Goal: Task Accomplishment & Management: Manage account settings

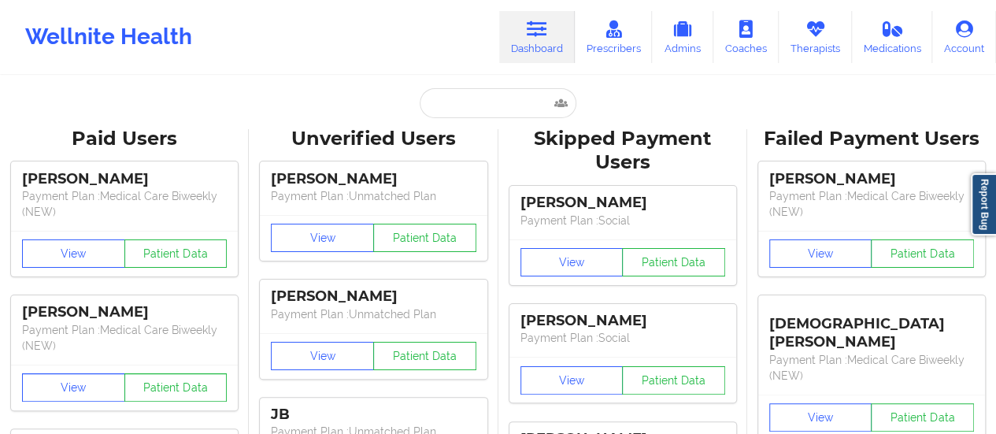
type input "[PERSON_NAME][EMAIL_ADDRESS][PERSON_NAME][DOMAIN_NAME]"
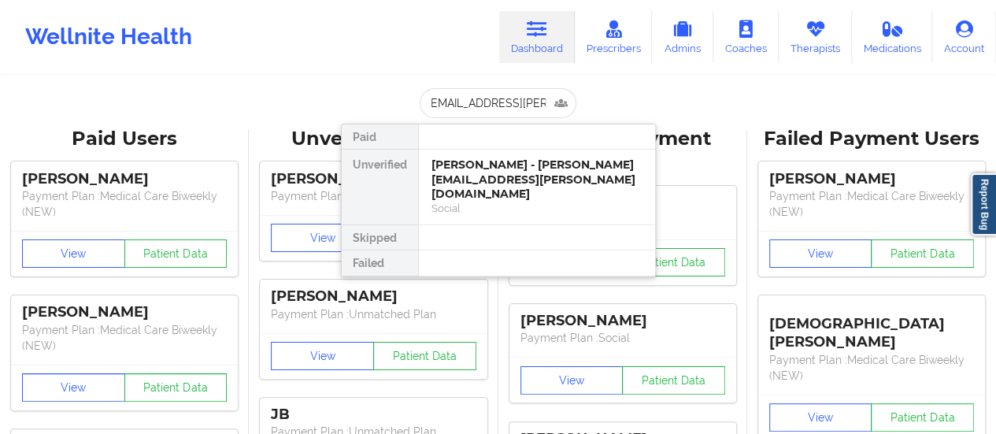
click at [489, 158] on div "[PERSON_NAME] - [PERSON_NAME][EMAIL_ADDRESS][PERSON_NAME][DOMAIN_NAME]" at bounding box center [537, 179] width 211 height 44
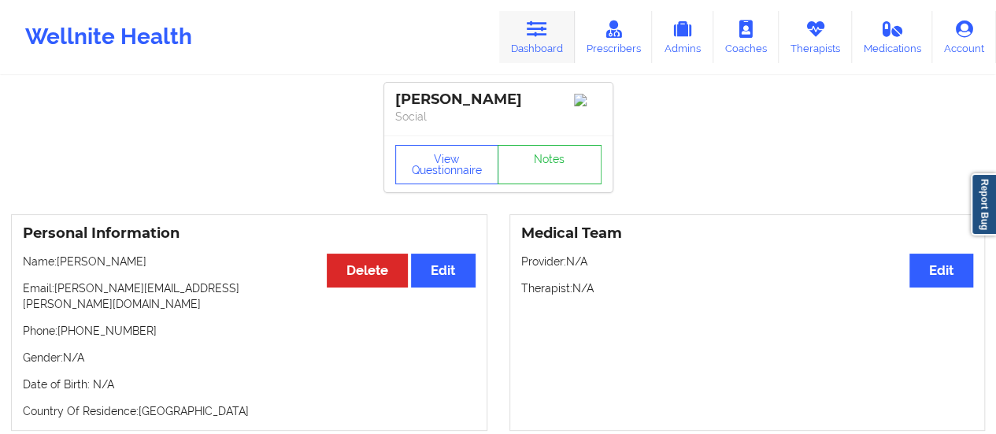
click at [539, 35] on icon at bounding box center [537, 28] width 20 height 17
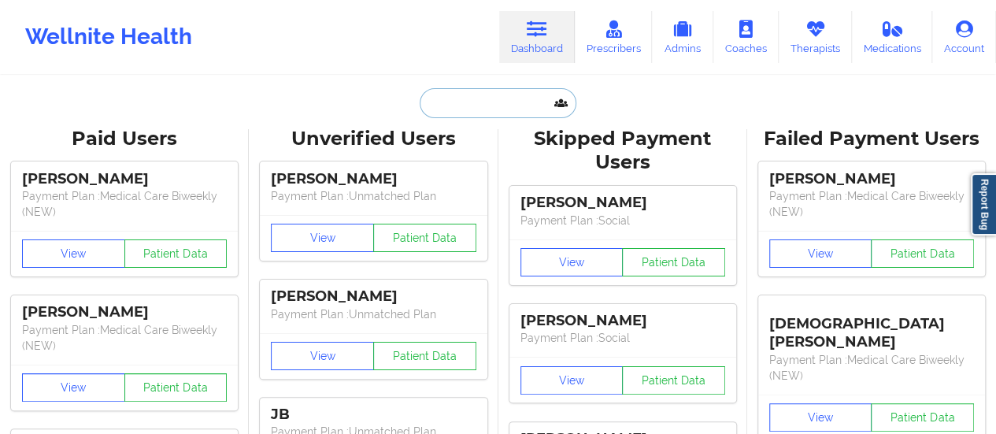
click at [468, 101] on input "text" at bounding box center [498, 103] width 156 height 30
paste input "[PERSON_NAME]"
type input "[PERSON_NAME]"
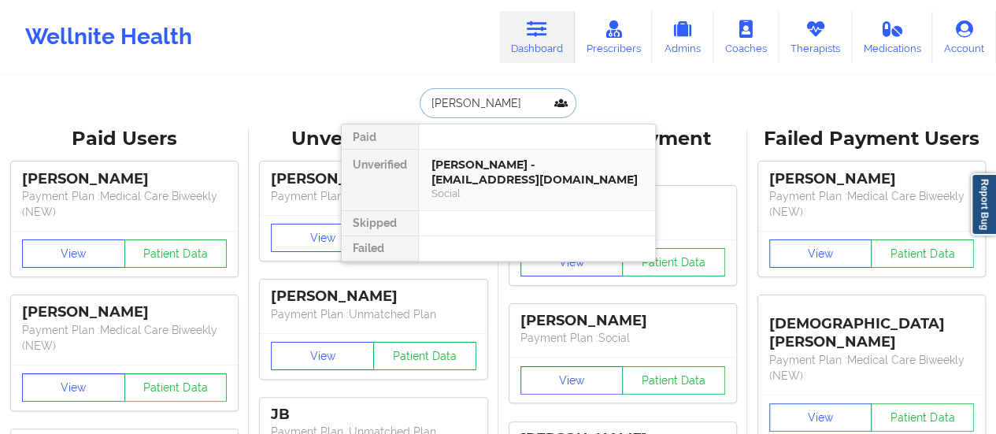
click at [474, 176] on div "[PERSON_NAME] - [EMAIL_ADDRESS][DOMAIN_NAME]" at bounding box center [537, 171] width 211 height 29
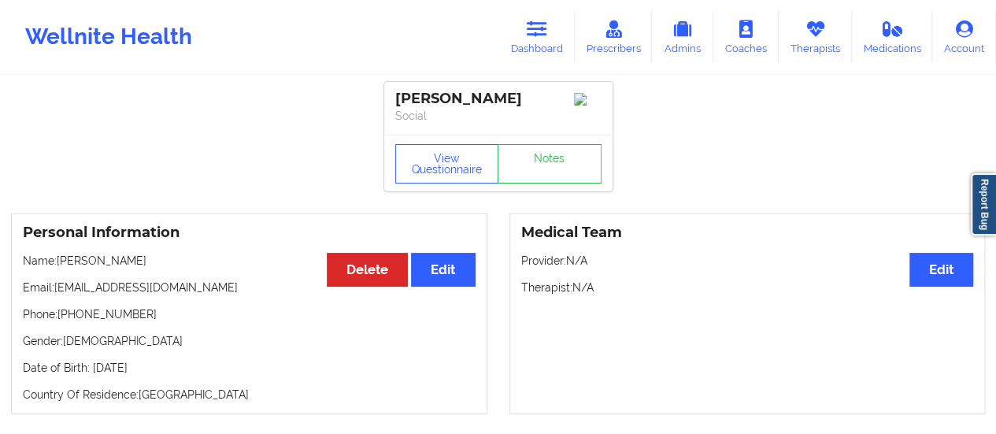
scroll to position [15, 0]
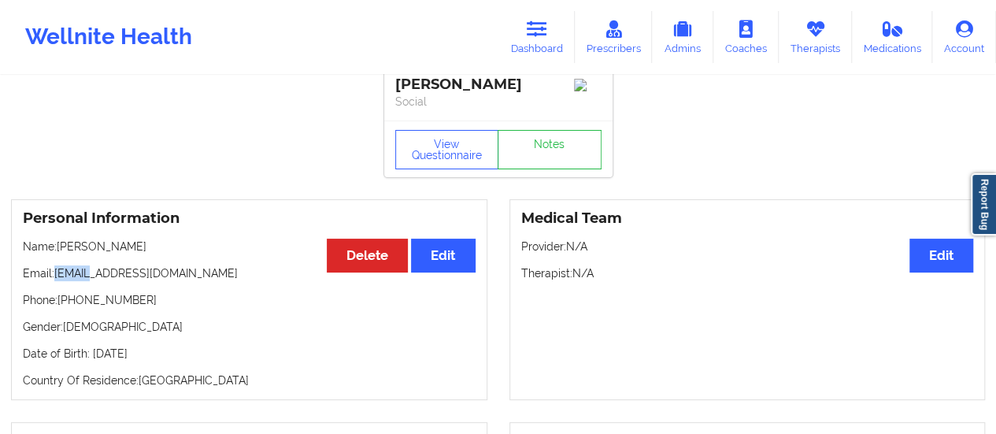
drag, startPoint x: 52, startPoint y: 277, endPoint x: 88, endPoint y: 278, distance: 36.2
click at [88, 278] on p "Email: [EMAIL_ADDRESS][DOMAIN_NAME]" at bounding box center [249, 273] width 453 height 16
drag, startPoint x: 54, startPoint y: 278, endPoint x: 219, endPoint y: 281, distance: 165.4
click at [219, 281] on p "Email: [EMAIL_ADDRESS][DOMAIN_NAME]" at bounding box center [249, 273] width 453 height 16
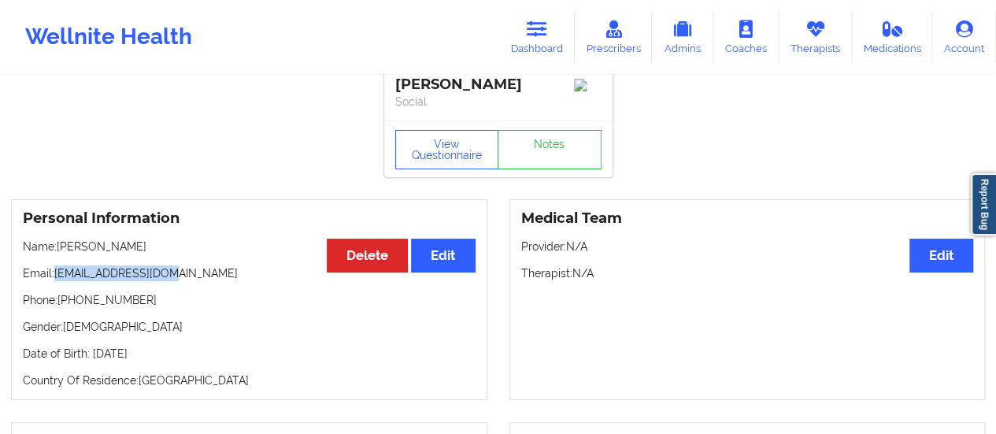
copy p "[EMAIL_ADDRESS][DOMAIN_NAME]"
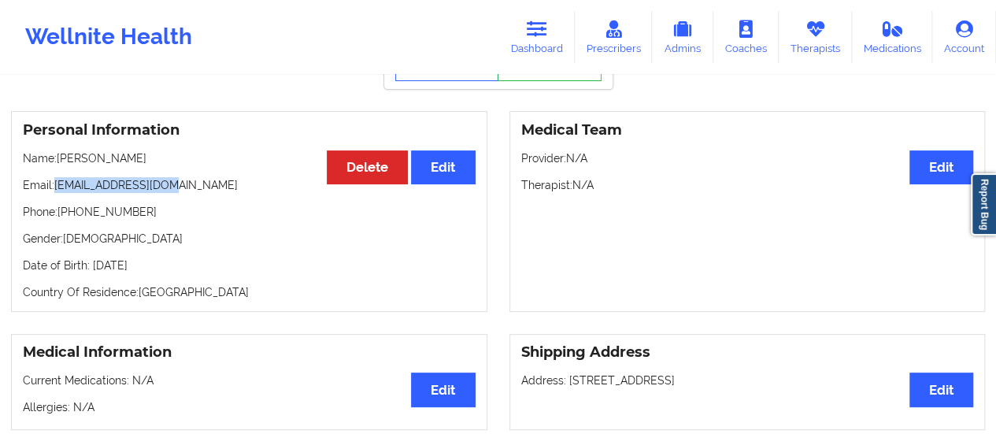
scroll to position [105, 0]
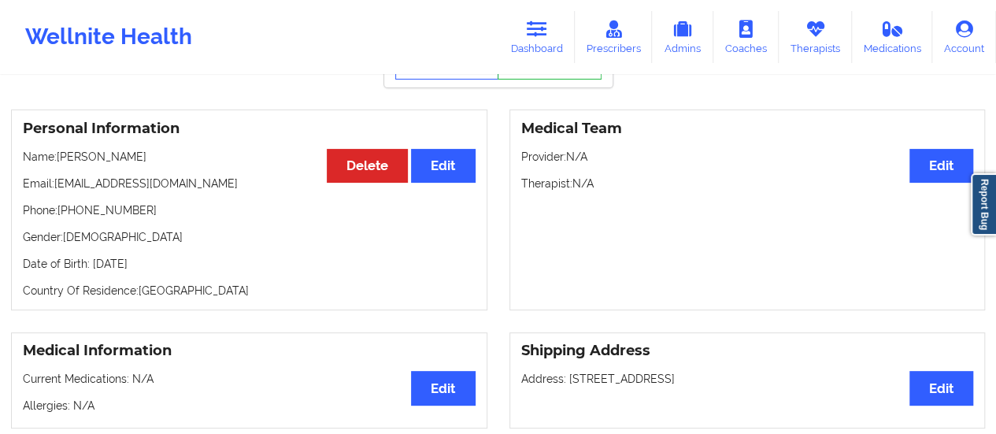
click at [211, 240] on p "Gender: [DEMOGRAPHIC_DATA]" at bounding box center [249, 237] width 453 height 16
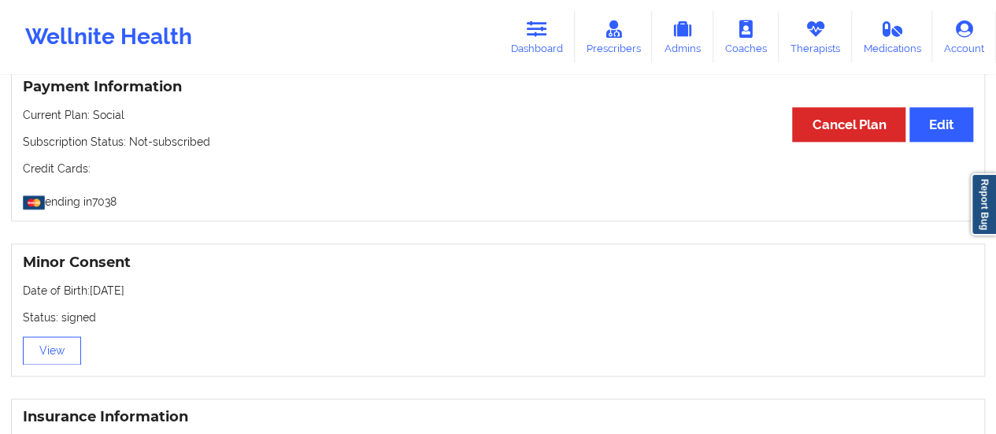
scroll to position [889, 0]
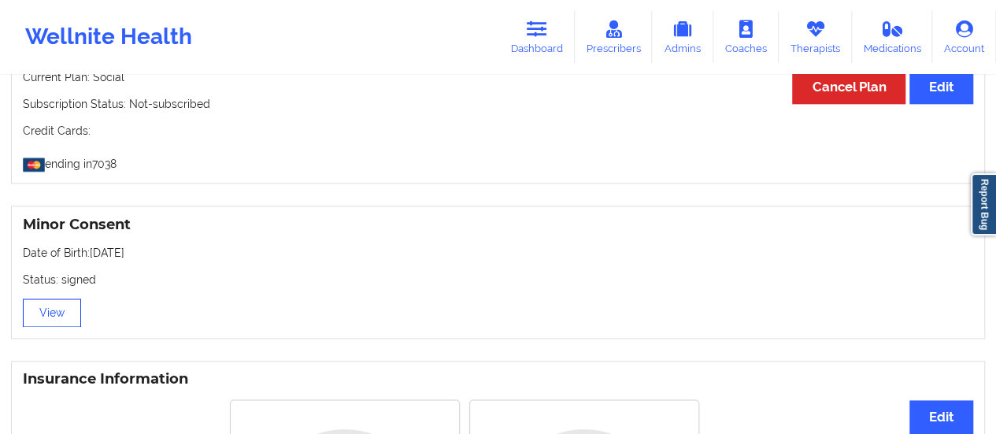
click at [55, 311] on button "View" at bounding box center [52, 312] width 58 height 28
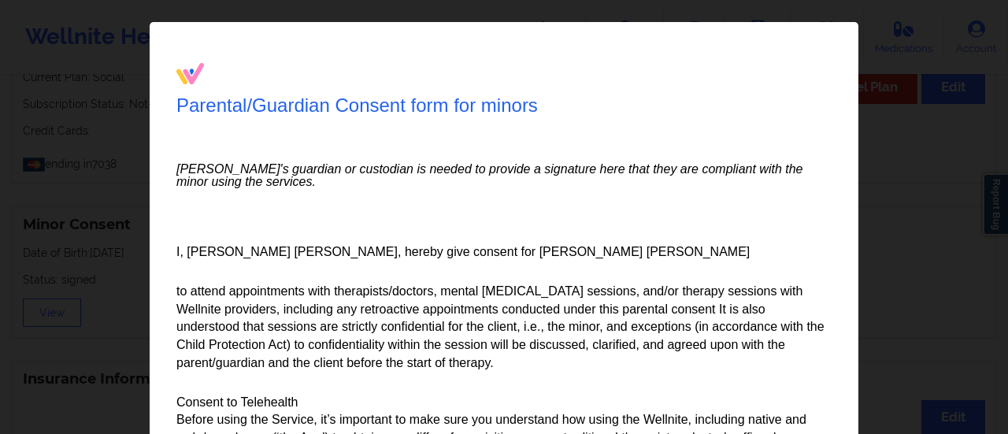
click at [939, 145] on div "Parental/Guardian Consent form for minors Minor's guardian or custodian is need…" at bounding box center [504, 217] width 1008 height 434
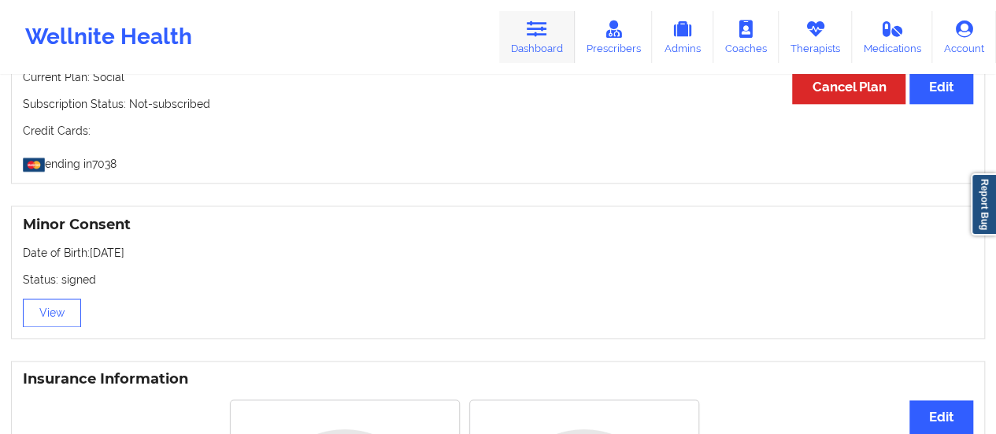
click at [547, 31] on icon at bounding box center [537, 28] width 20 height 17
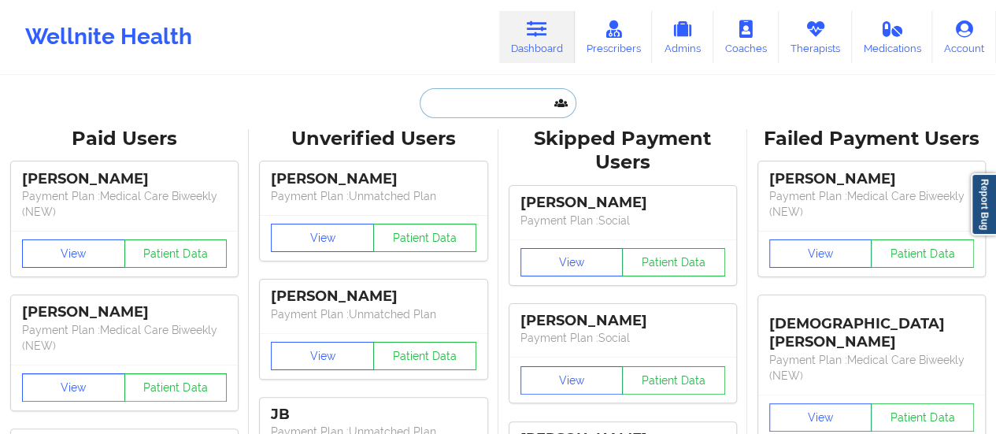
click at [506, 102] on input "text" at bounding box center [498, 103] width 156 height 30
paste input "[EMAIL_ADDRESS][DOMAIN_NAME]"
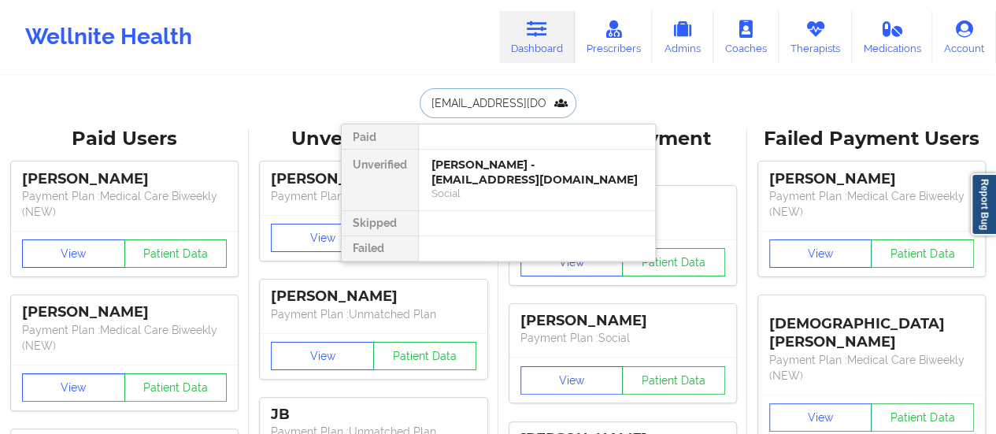
scroll to position [0, 4]
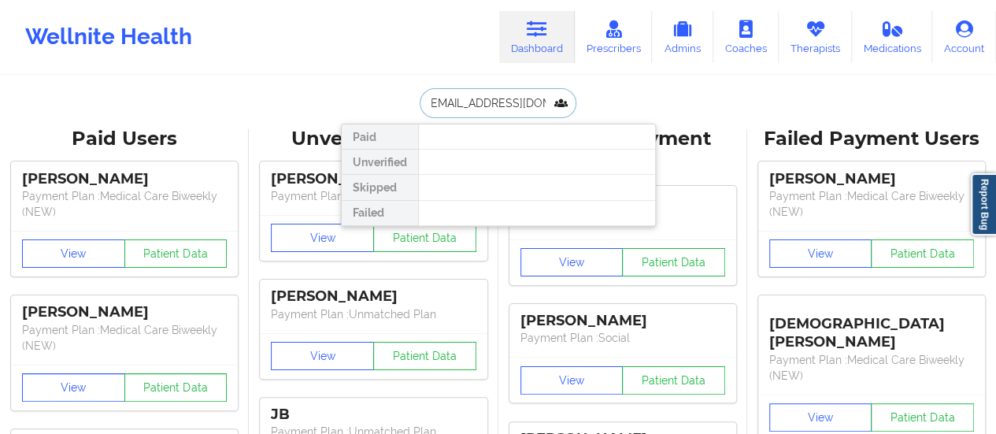
type input "[EMAIL_ADDRESS][DOMAIN_NAME]"
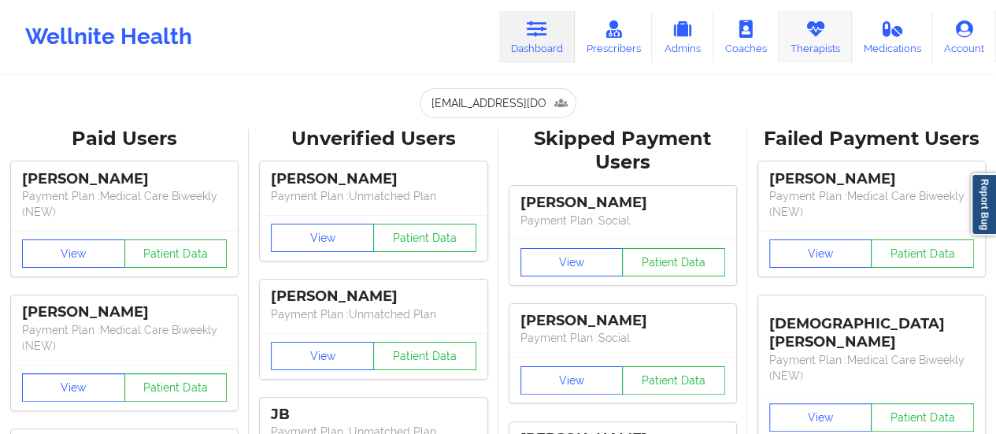
click at [814, 20] on icon at bounding box center [815, 28] width 20 height 17
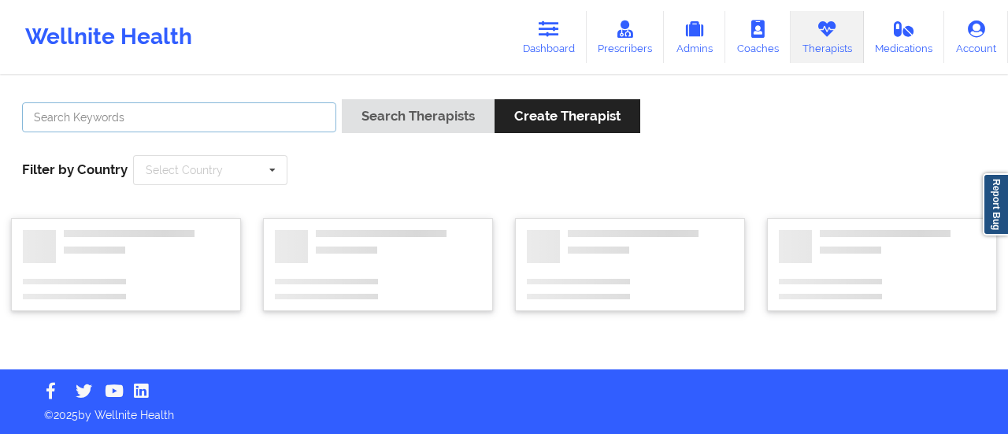
click at [250, 107] on input "text" at bounding box center [179, 117] width 314 height 30
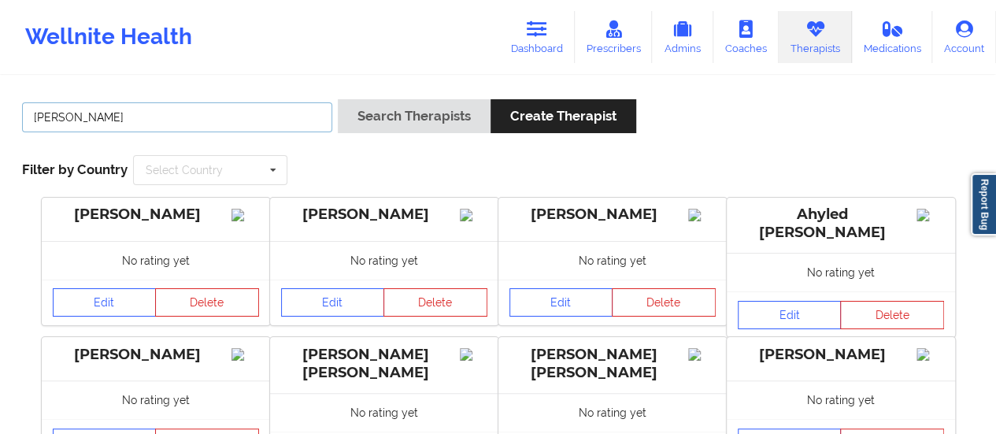
type input "[PERSON_NAME]"
click at [338, 99] on button "Search Therapists" at bounding box center [414, 116] width 153 height 34
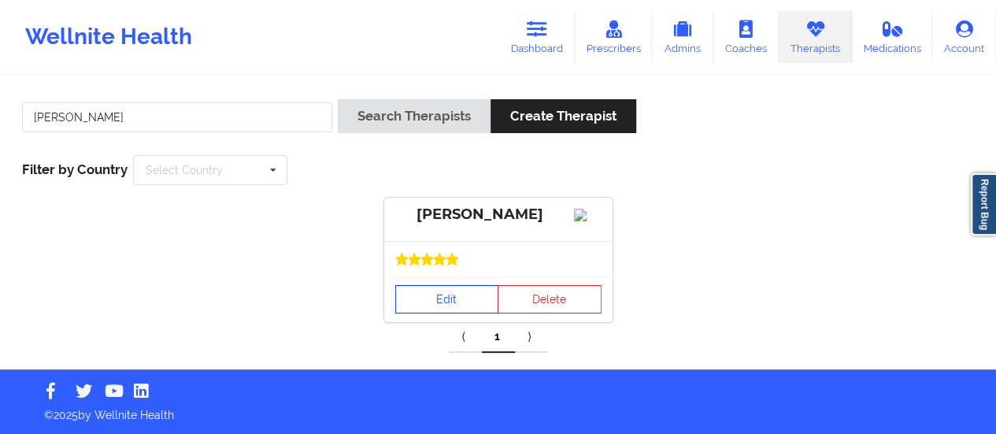
click at [438, 313] on link "Edit" at bounding box center [447, 299] width 104 height 28
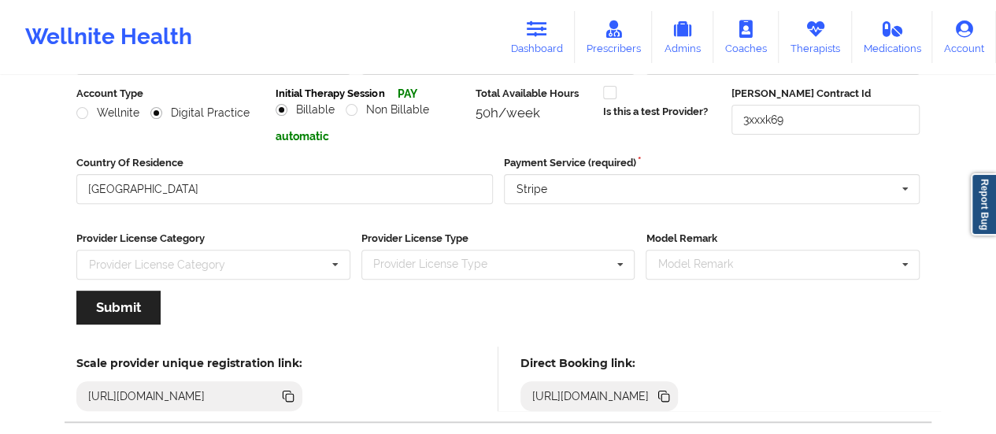
scroll to position [283, 0]
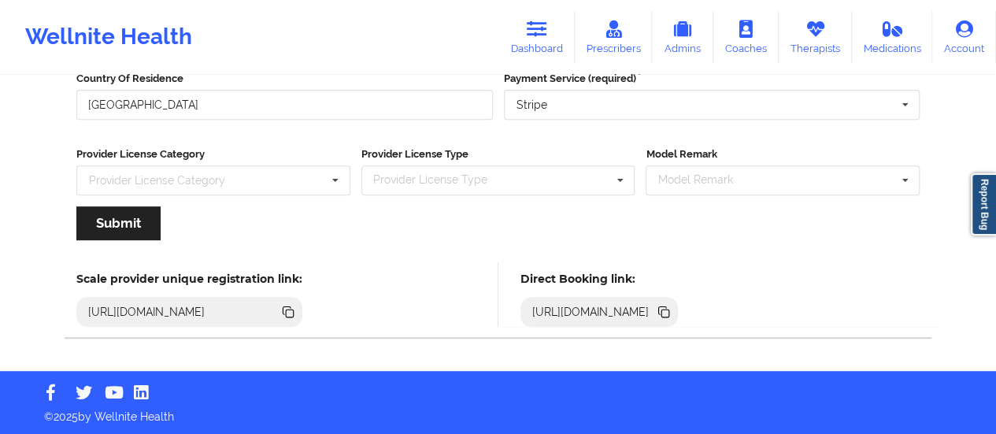
click at [669, 312] on icon at bounding box center [665, 313] width 8 height 8
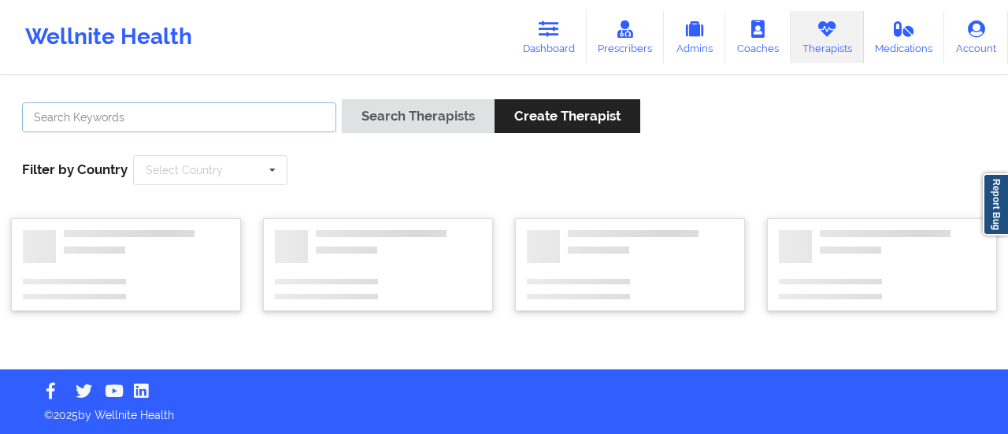
click at [198, 117] on input "text" at bounding box center [179, 117] width 314 height 30
type input "[PERSON_NAME]"
click at [342, 99] on button "Search Therapists" at bounding box center [418, 116] width 153 height 34
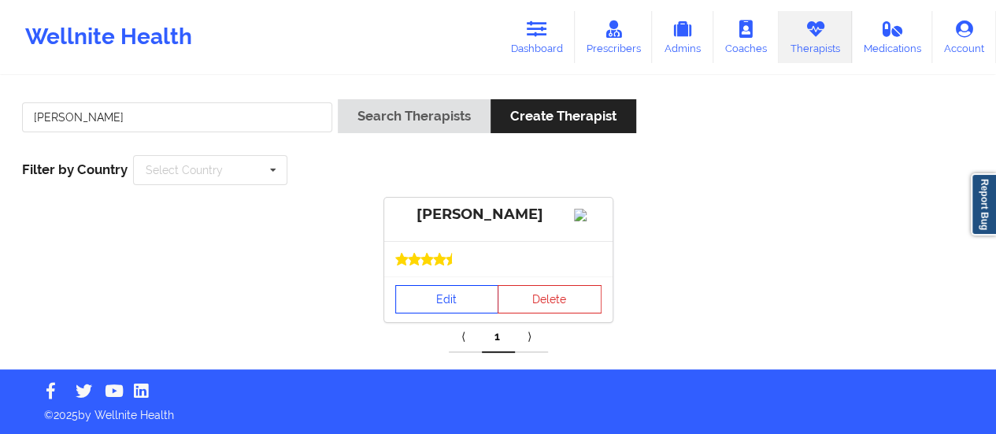
click at [432, 311] on link "Edit" at bounding box center [447, 299] width 104 height 28
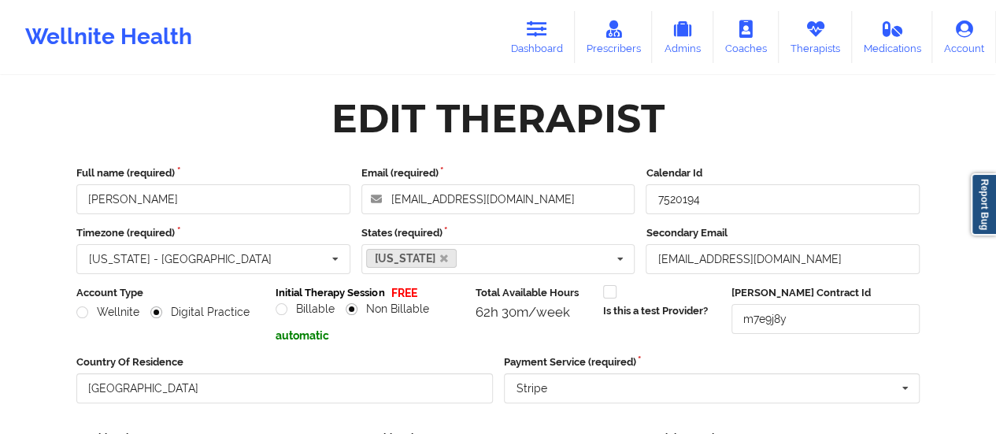
scroll to position [283, 0]
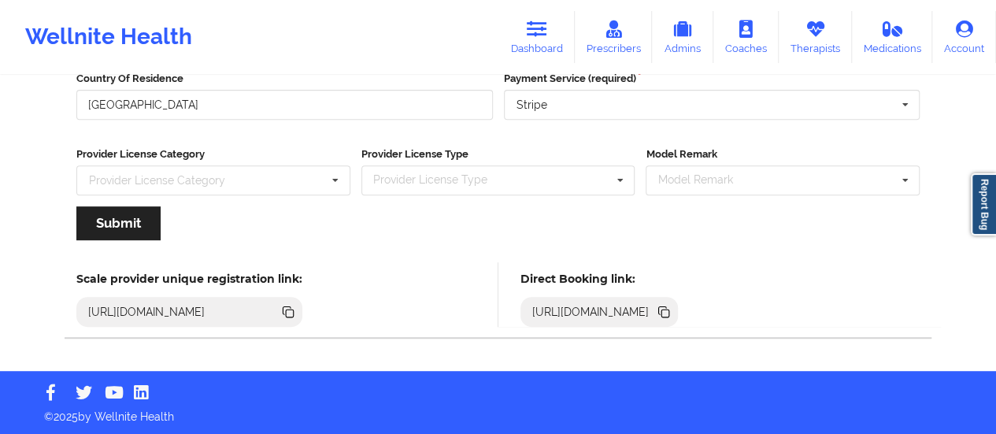
click at [669, 309] on icon at bounding box center [665, 313] width 8 height 8
click at [546, 39] on link "Dashboard" at bounding box center [537, 37] width 76 height 52
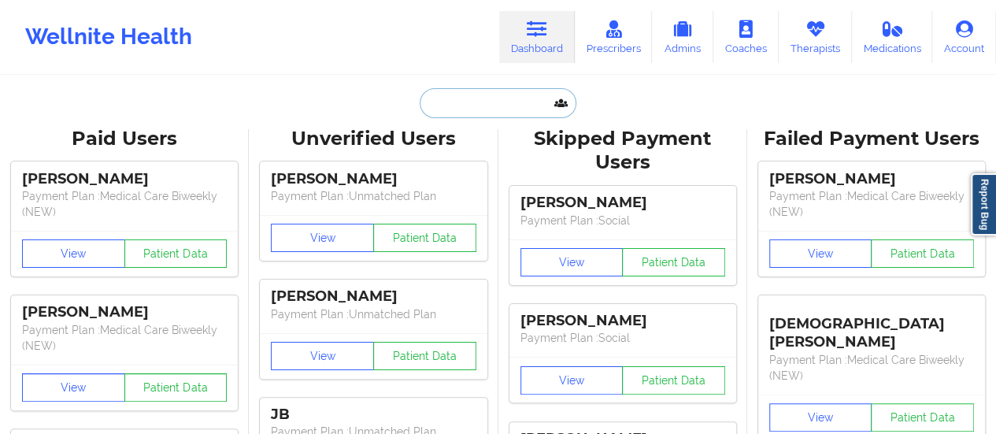
click at [483, 109] on input "text" at bounding box center [498, 103] width 156 height 30
paste input "[EMAIL_ADDRESS][DOMAIN_NAME]"
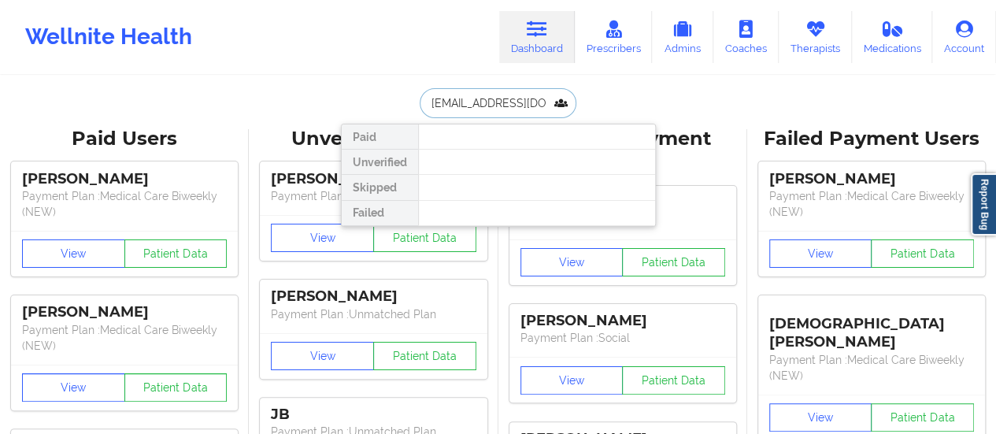
click at [515, 95] on input "[EMAIL_ADDRESS][DOMAIN_NAME]" at bounding box center [498, 103] width 156 height 30
paste input "DDEMA67"
click at [462, 114] on input "[EMAIL_ADDRESS][DOMAIN_NAME]" at bounding box center [498, 103] width 156 height 30
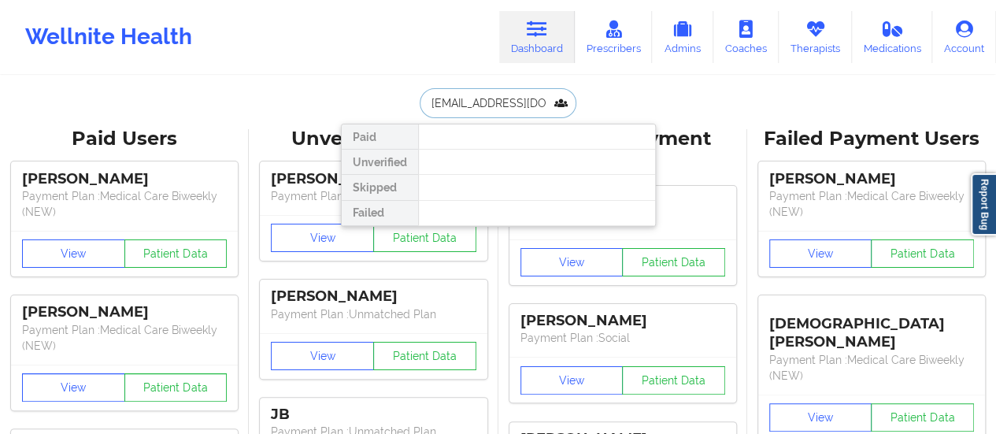
click at [462, 114] on input "[EMAIL_ADDRESS][DOMAIN_NAME]" at bounding box center [498, 103] width 156 height 30
paste input "[EMAIL_ADDRESS][DOMAIN_NAME]"
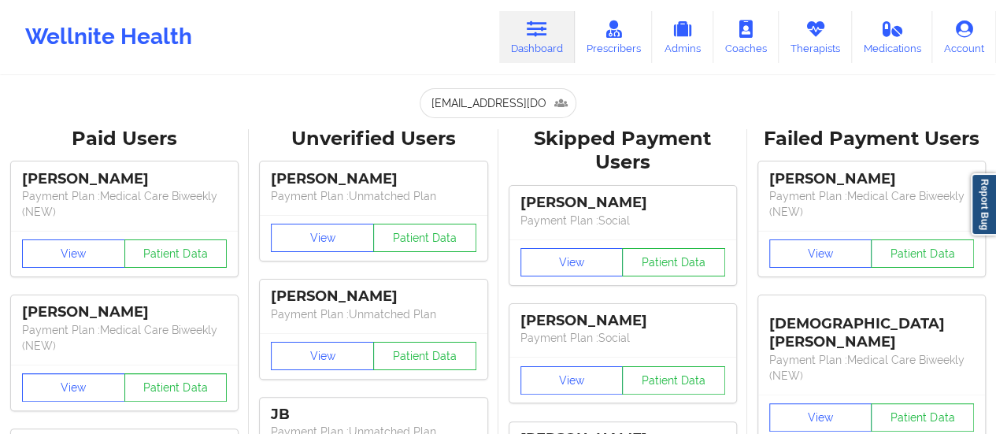
click at [506, 104] on input "[EMAIL_ADDRESS][DOMAIN_NAME]" at bounding box center [498, 103] width 156 height 30
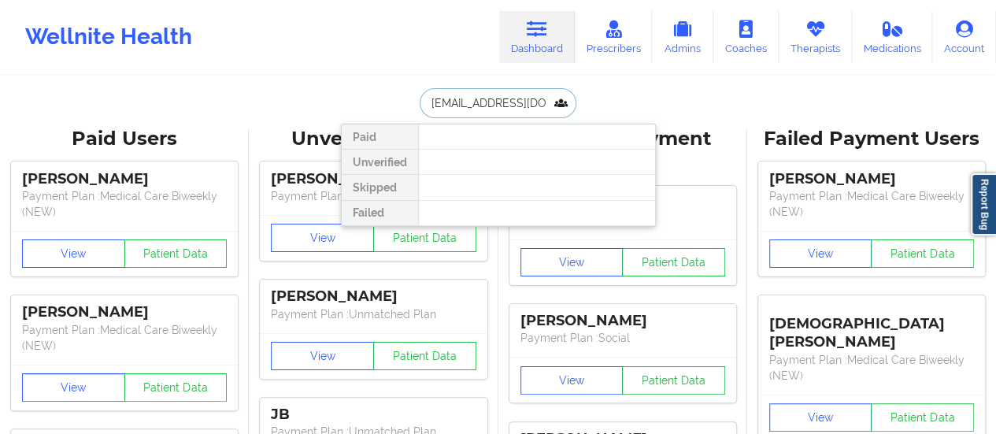
click at [506, 104] on input "[EMAIL_ADDRESS][DOMAIN_NAME]" at bounding box center [498, 103] width 156 height 30
paste input "[EMAIL_ADDRESS]"
type input "[EMAIL_ADDRESS][DOMAIN_NAME]"
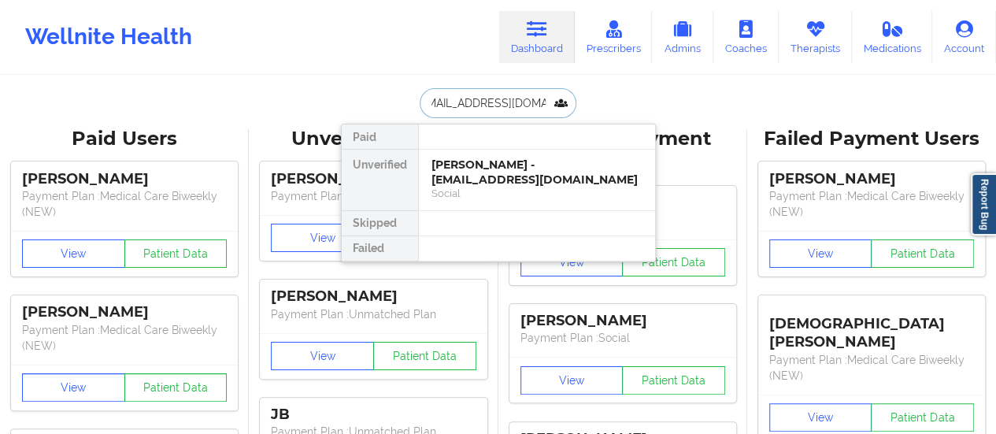
click at [497, 170] on div "[PERSON_NAME] - [EMAIL_ADDRESS][DOMAIN_NAME]" at bounding box center [537, 171] width 211 height 29
